Goal: Find contact information: Find specific fact

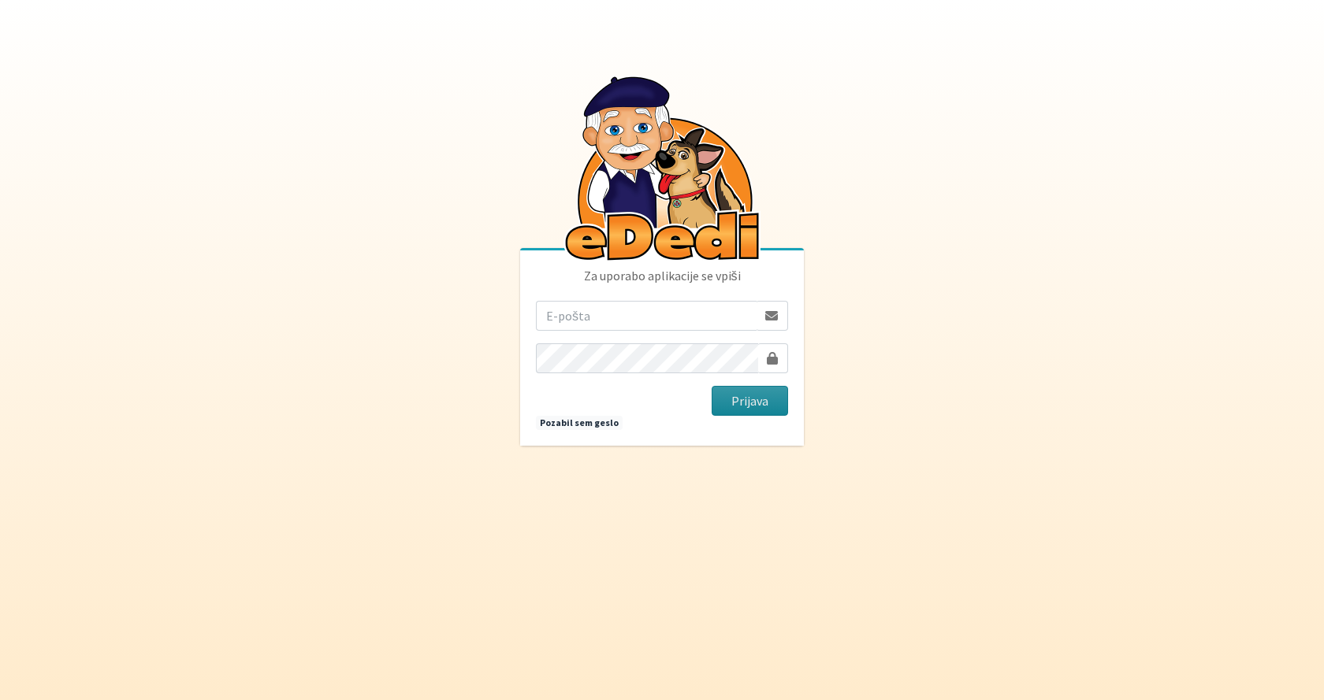
type input "[EMAIL_ADDRESS][PERSON_NAME][DOMAIN_NAME]"
click at [734, 401] on button "Prijava" at bounding box center [749, 401] width 76 height 30
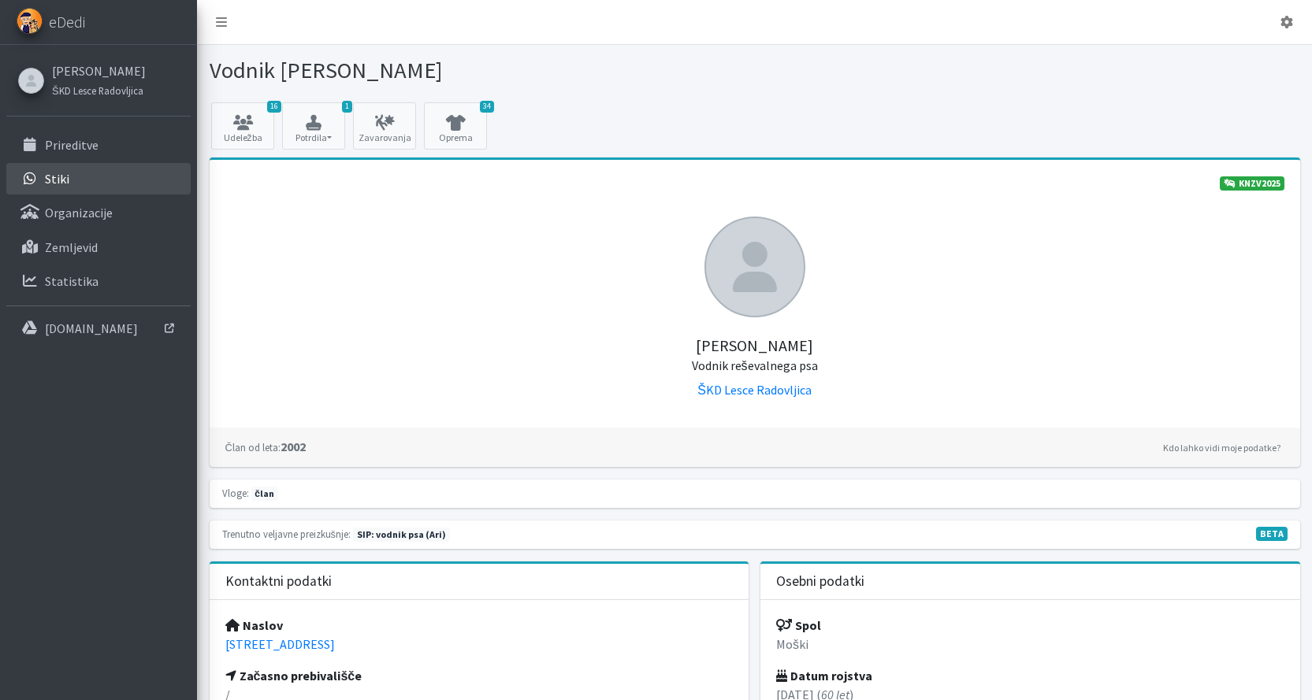
click at [56, 176] on p "Stiki" at bounding box center [57, 179] width 24 height 16
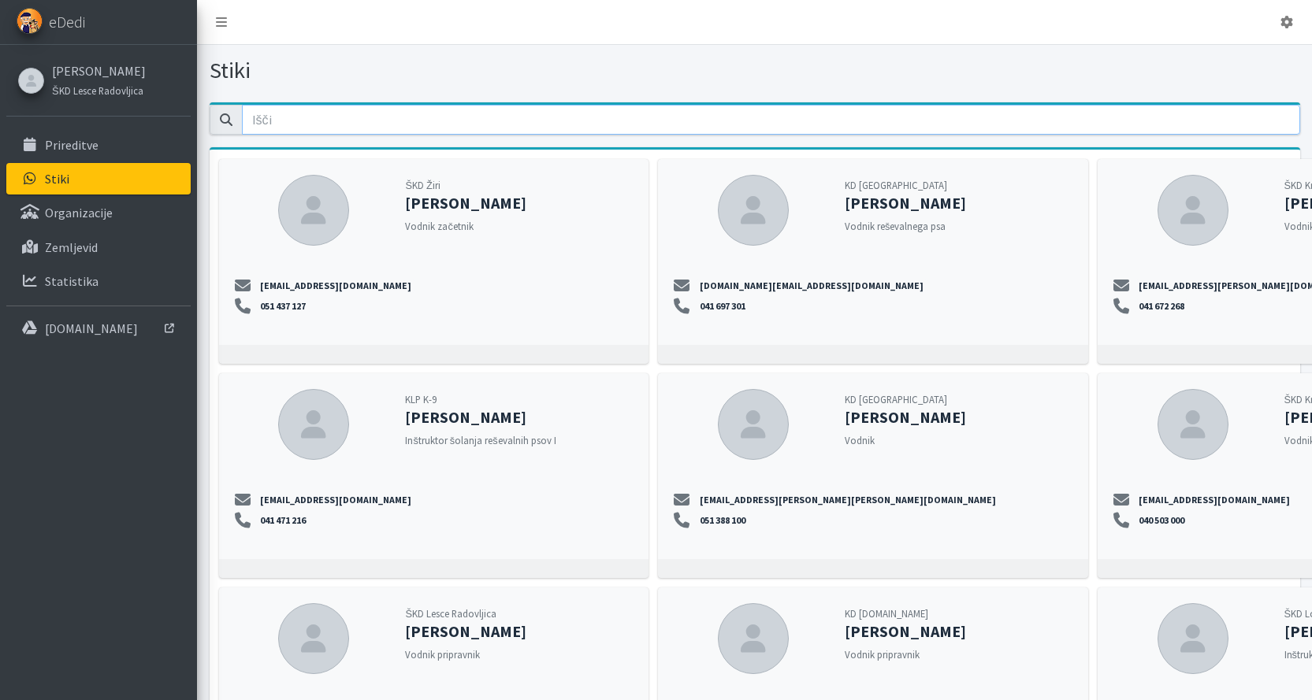
click at [294, 119] on input "email" at bounding box center [771, 120] width 1058 height 30
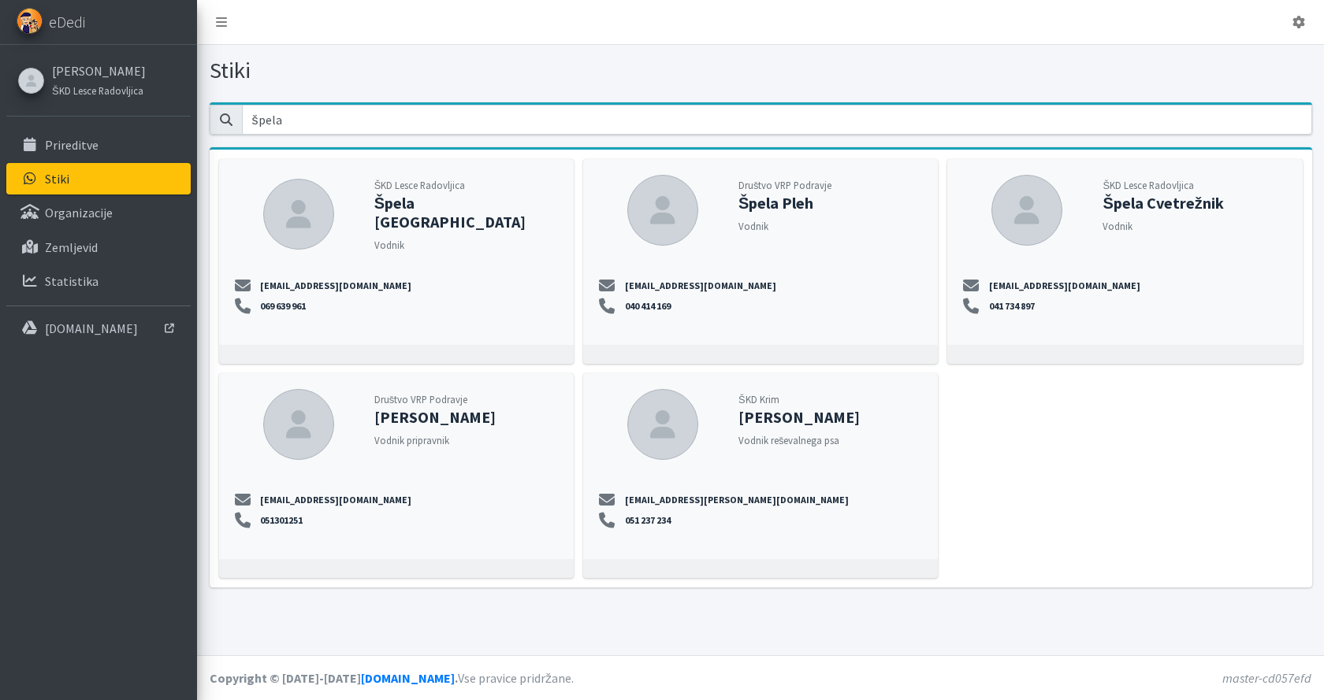
click at [1134, 206] on strong "Špela Cvetrežnik" at bounding box center [1162, 203] width 121 height 20
click at [1115, 202] on strong "Špela Cvetrežnik" at bounding box center [1162, 203] width 121 height 20
click at [1133, 206] on strong "Špela Cvetrežnik" at bounding box center [1162, 203] width 121 height 20
click at [1171, 280] on li "[EMAIL_ADDRESS][DOMAIN_NAME]" at bounding box center [1124, 286] width 323 height 14
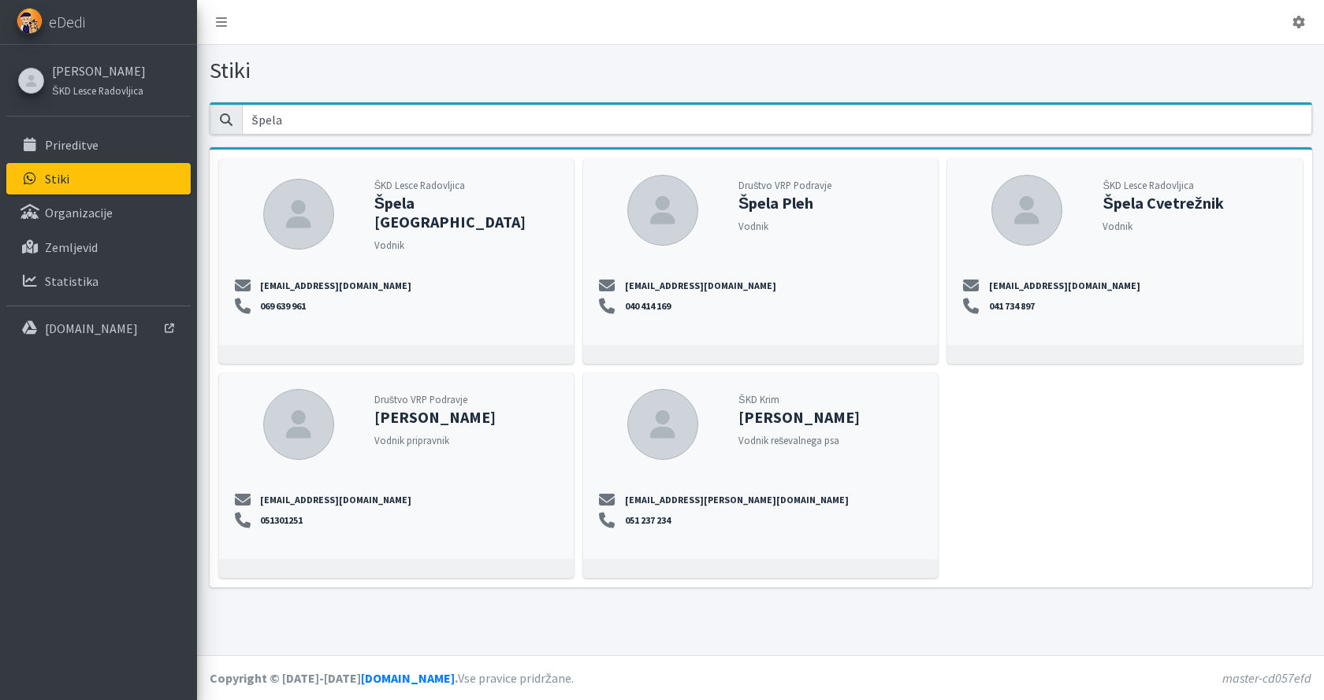
click at [1017, 214] on icon at bounding box center [1026, 210] width 35 height 28
click at [286, 120] on input "špela" at bounding box center [777, 120] width 1070 height 30
type input "š"
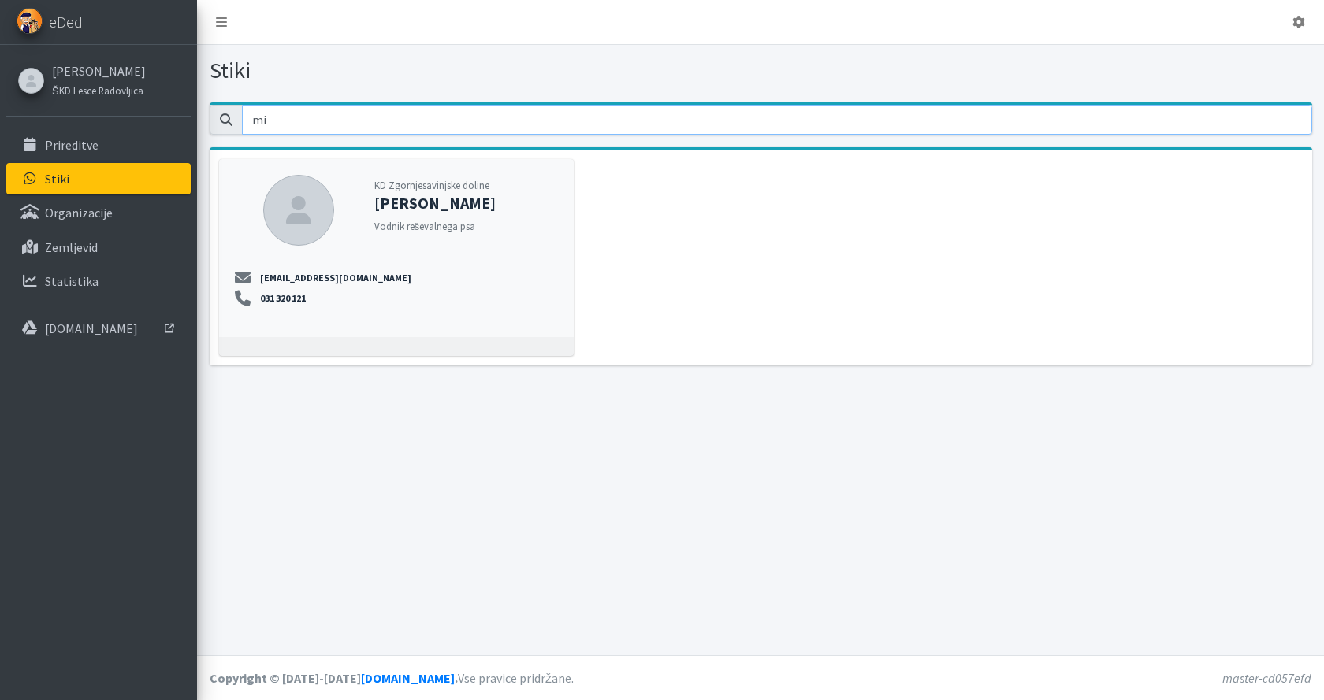
type input "m"
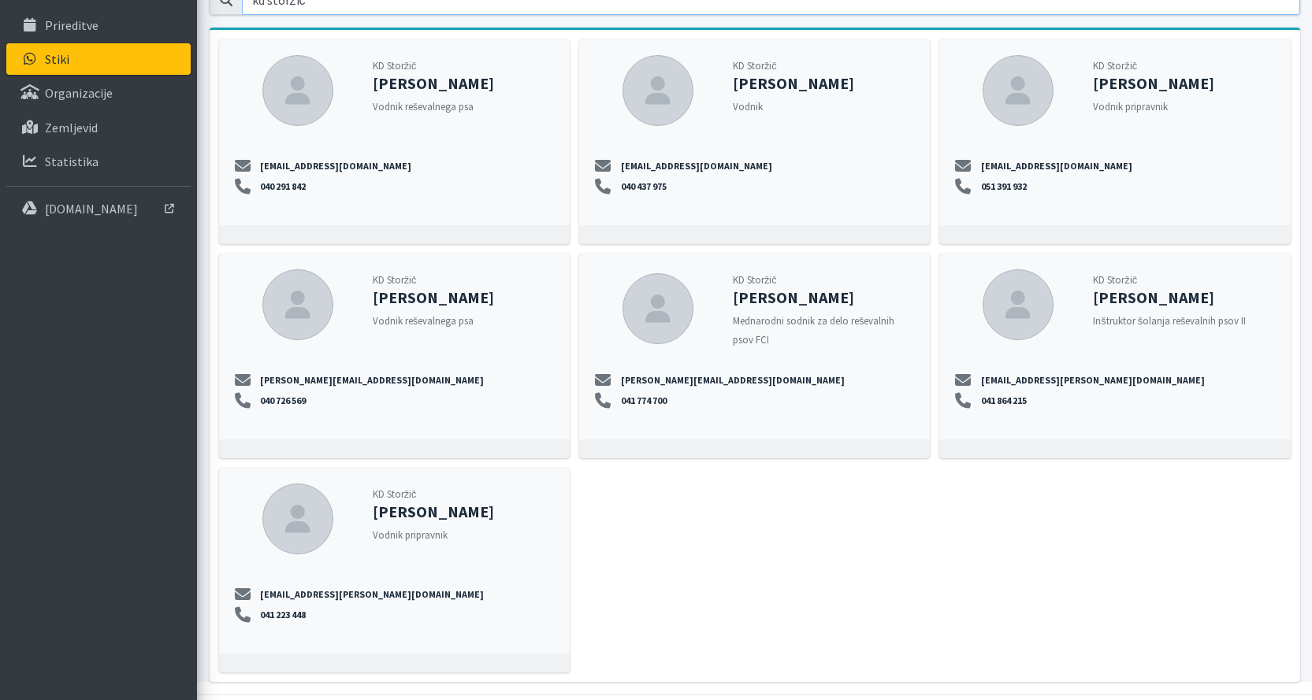
scroll to position [80, 0]
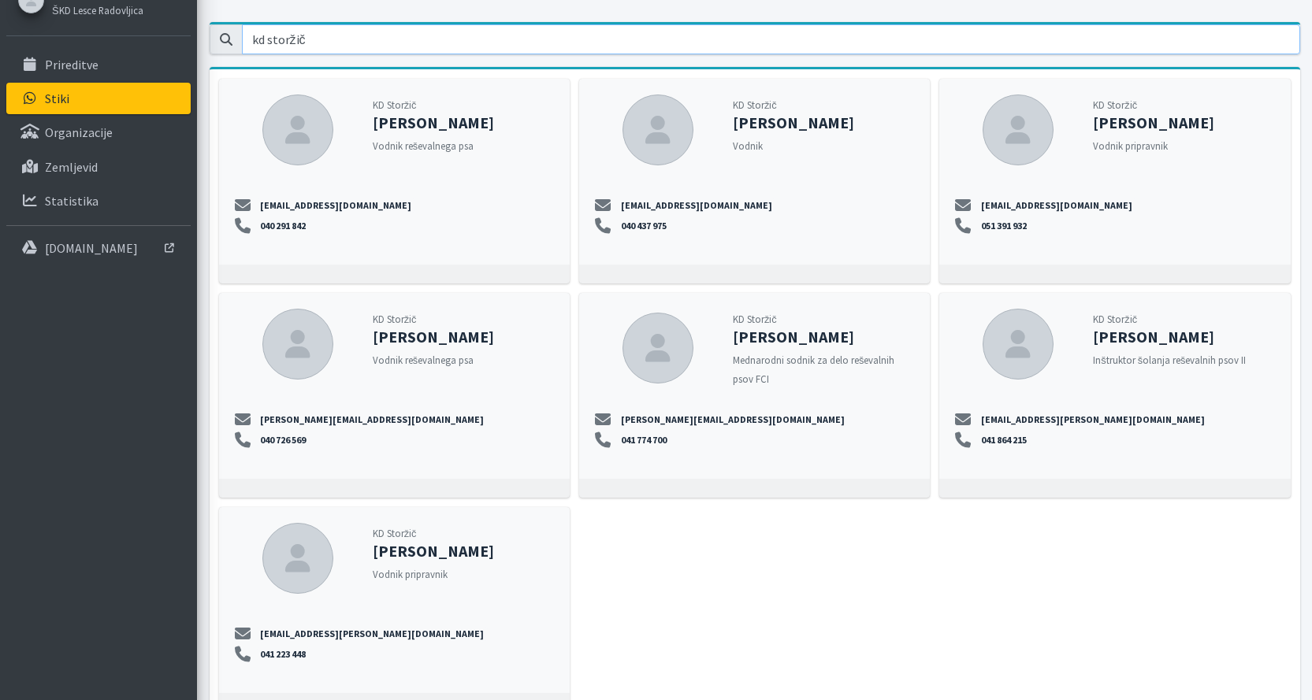
click at [318, 40] on input "kd storžič" at bounding box center [771, 39] width 1058 height 30
type input "k"
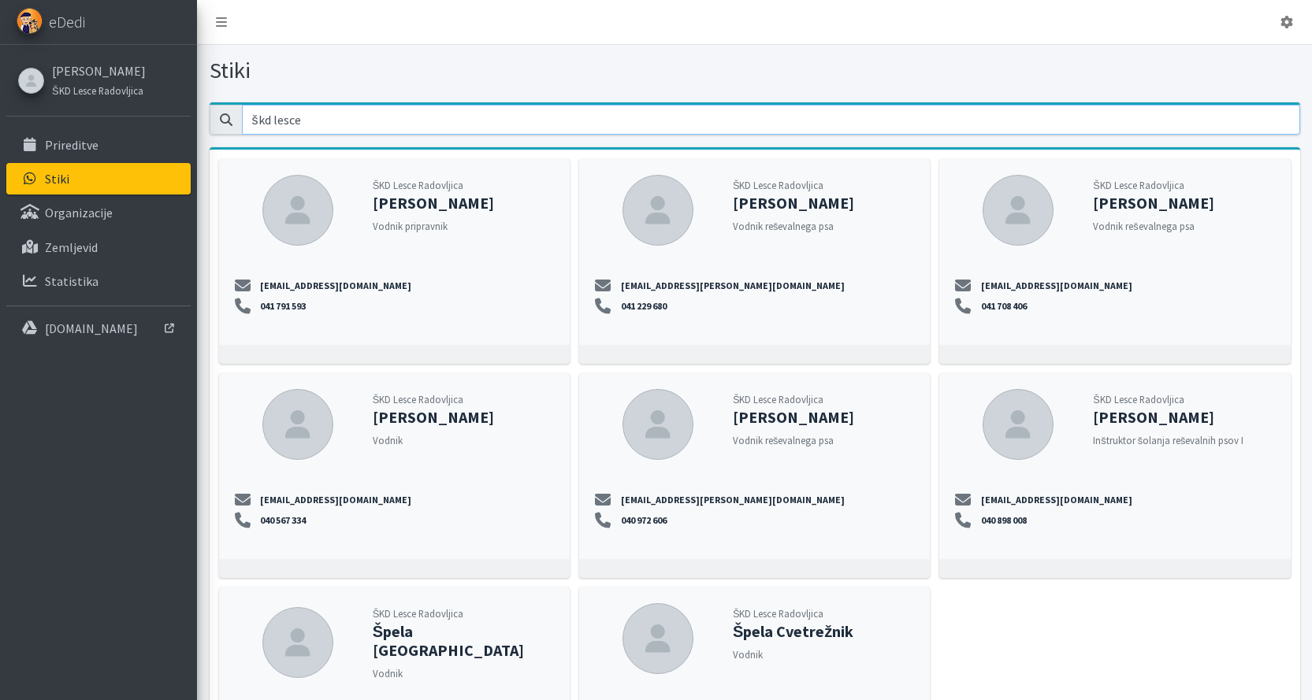
scroll to position [79, 0]
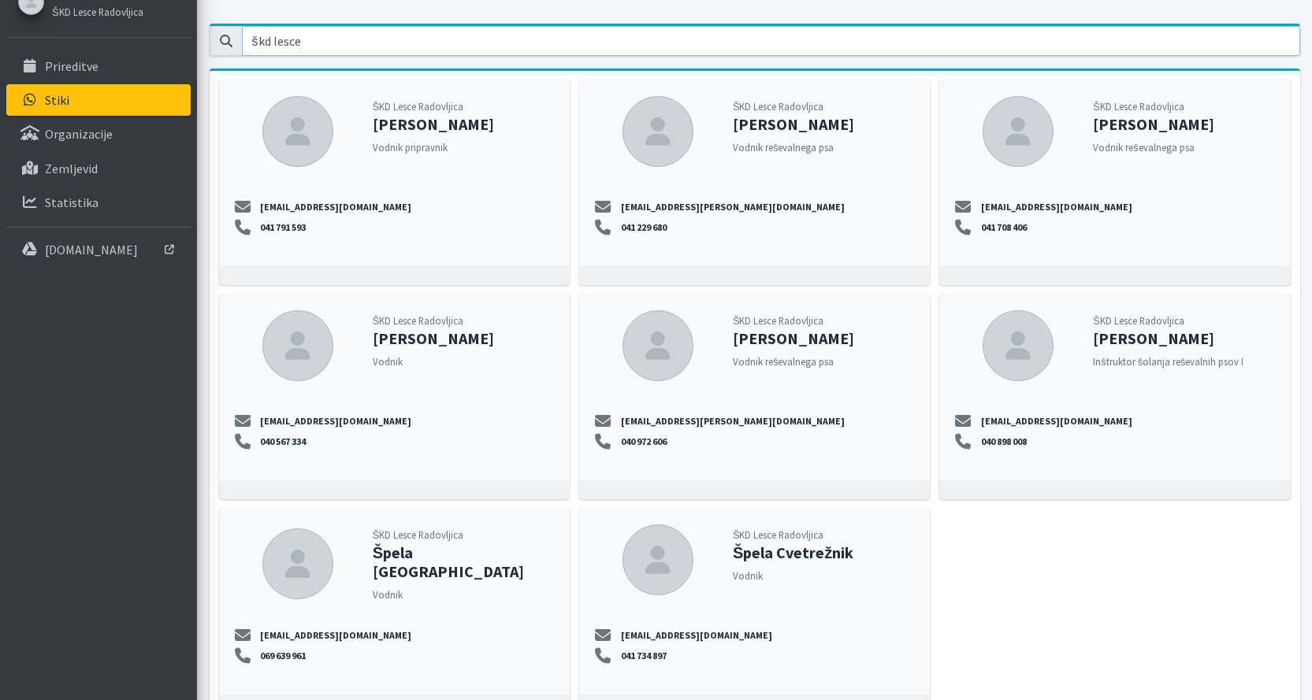
click at [341, 39] on input "škd lesce" at bounding box center [771, 41] width 1058 height 30
type input "š"
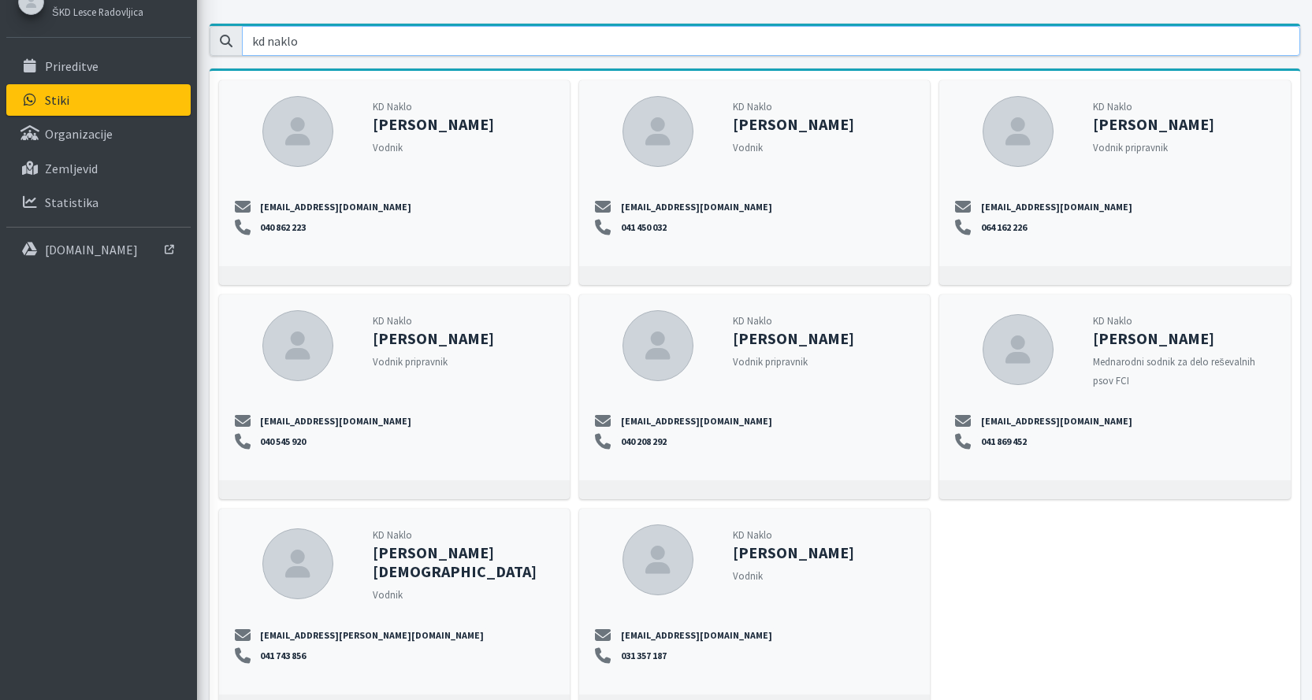
type input "kd naklo"
click at [57, 102] on p "Stiki" at bounding box center [57, 100] width 24 height 16
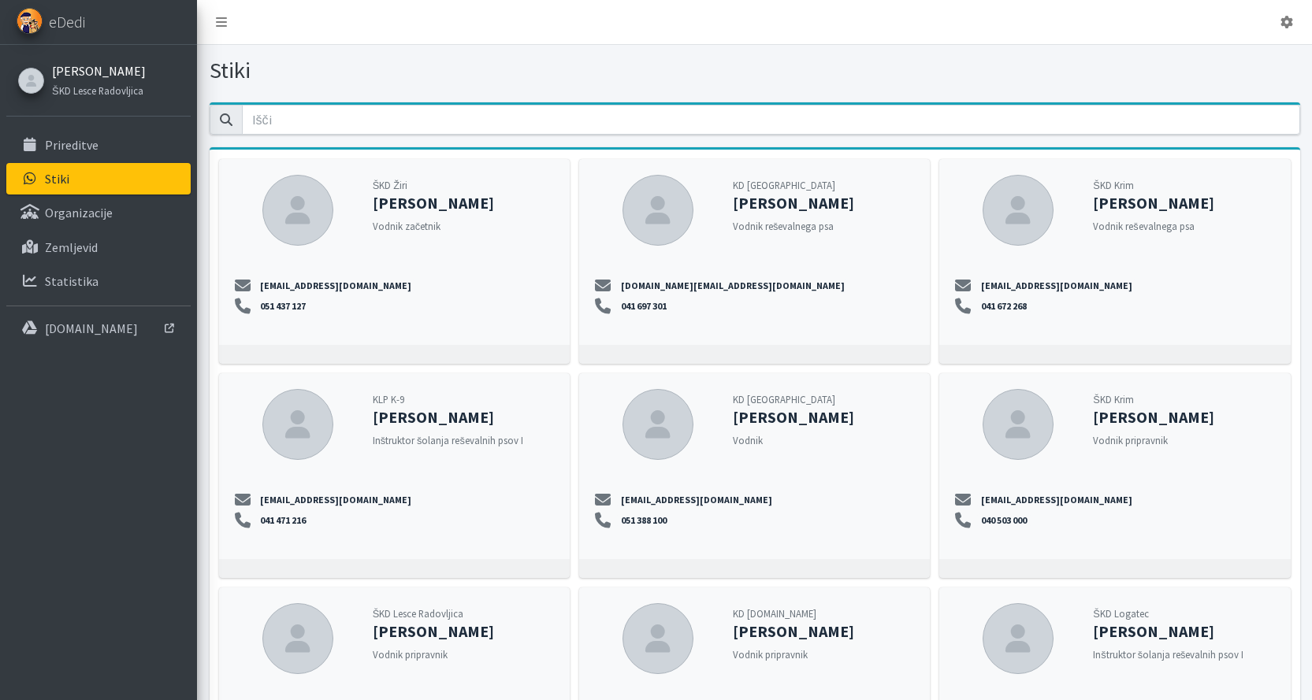
click at [74, 71] on link "[PERSON_NAME]" at bounding box center [99, 70] width 94 height 19
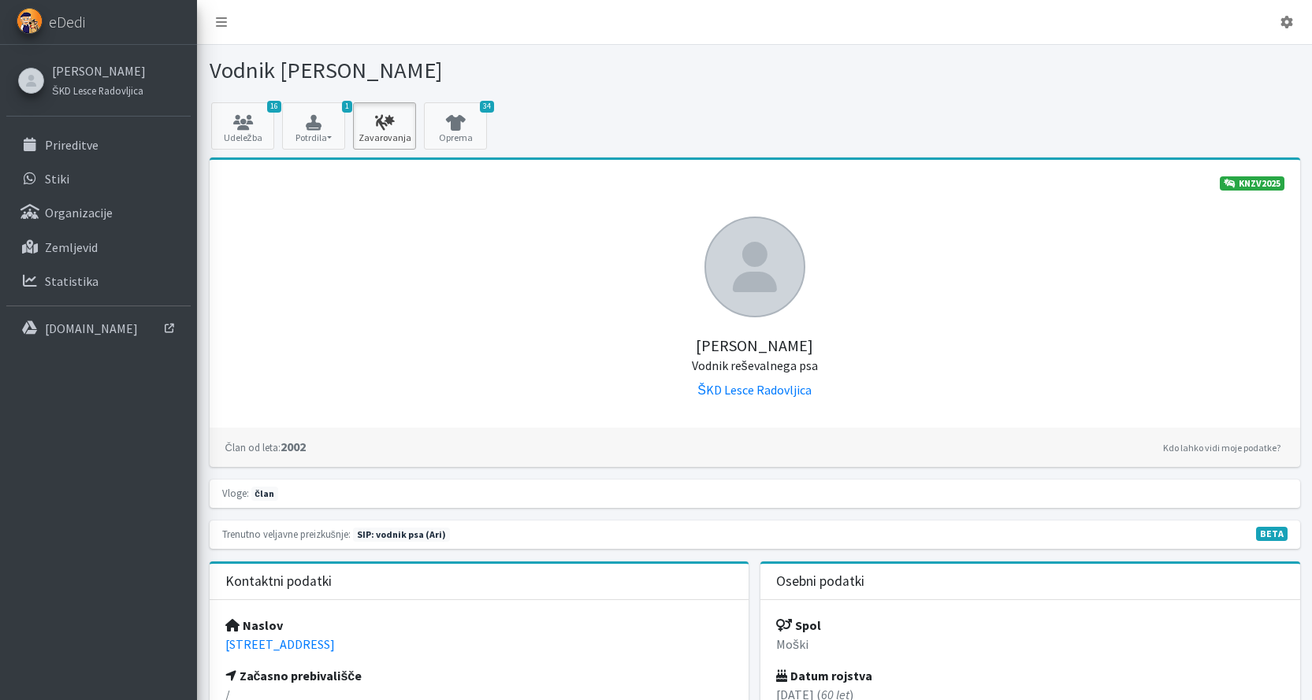
click at [400, 121] on icon at bounding box center [385, 123] width 54 height 16
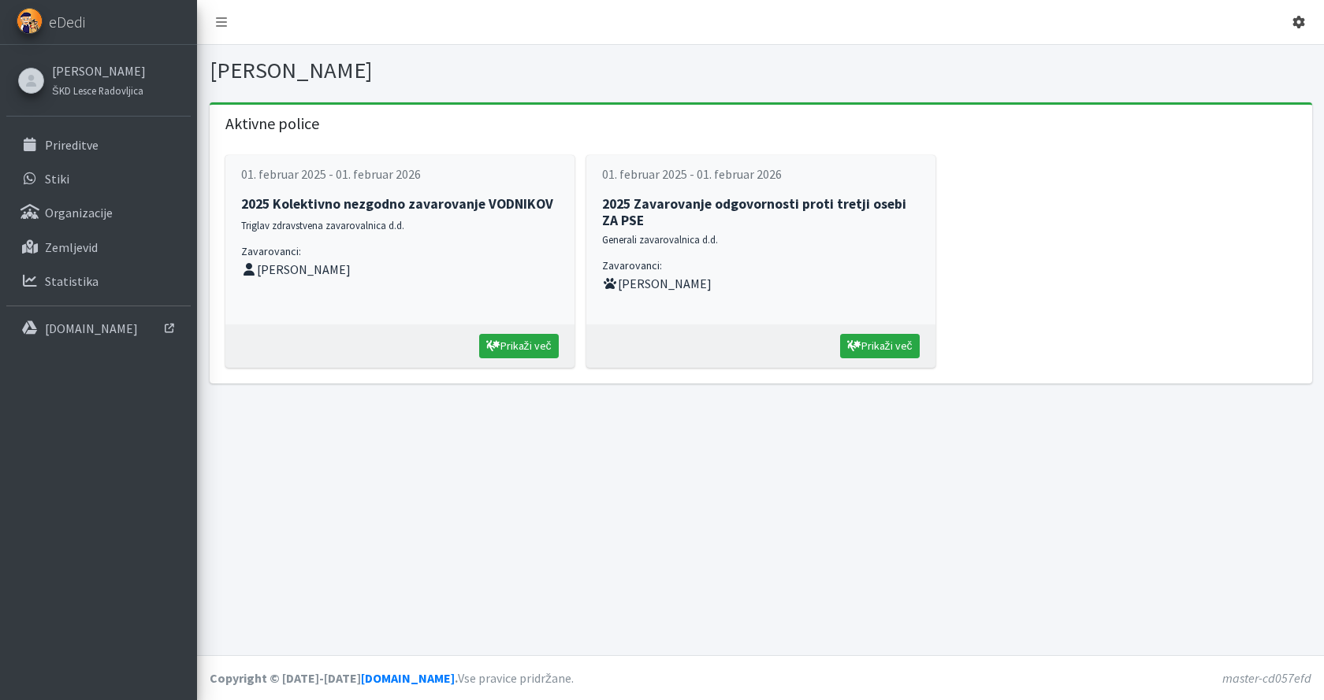
click at [1298, 24] on icon at bounding box center [1298, 22] width 13 height 13
click at [1250, 61] on link "Odjavi se" at bounding box center [1254, 58] width 124 height 25
